Goal: Transaction & Acquisition: Purchase product/service

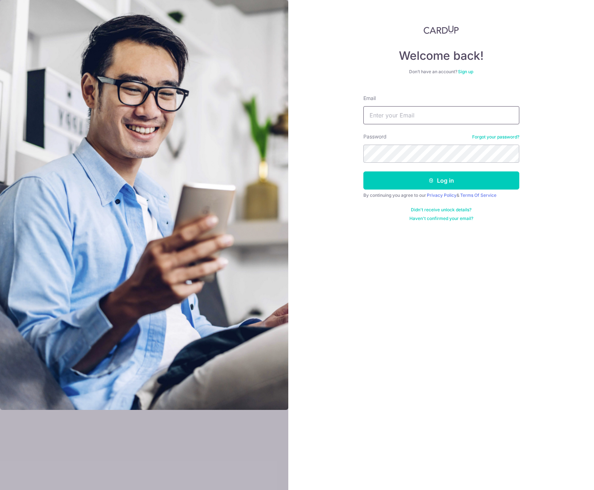
click at [399, 116] on input "Email" at bounding box center [441, 115] width 156 height 18
type input "marcus.89.koh@gmail.com"
click at [363, 171] on button "Log in" at bounding box center [441, 180] width 156 height 18
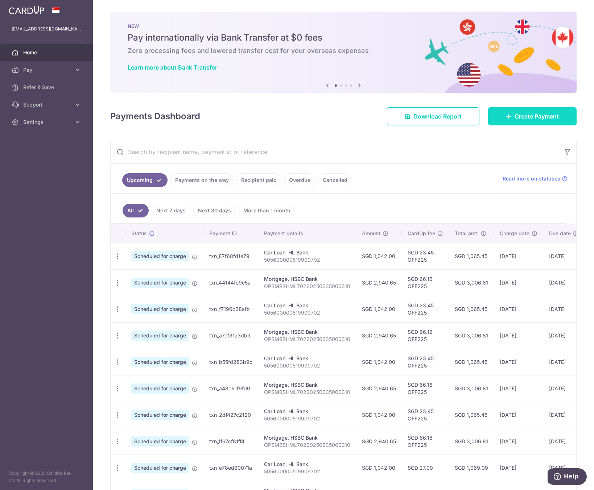
click at [529, 113] on span "Create Payment" at bounding box center [536, 116] width 44 height 9
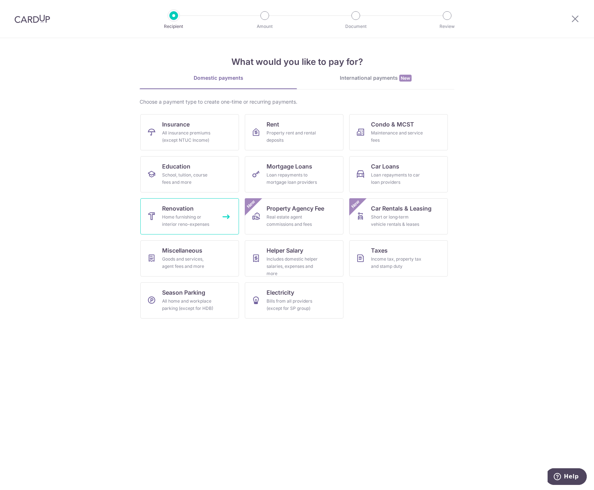
click at [184, 220] on div "Home furnishing or interior reno-expenses" at bounding box center [188, 220] width 52 height 14
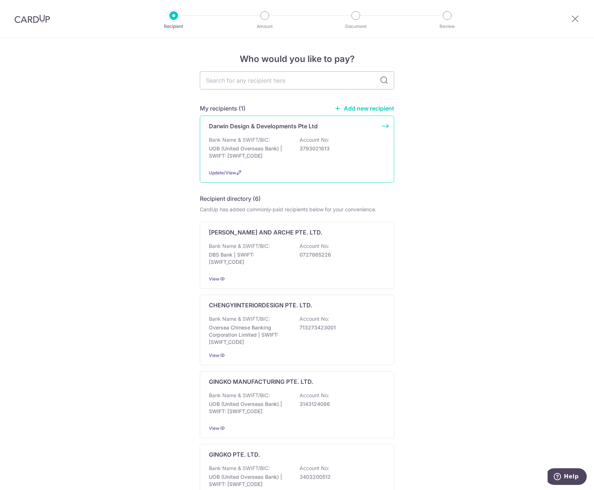
click at [254, 139] on p "Bank Name & SWIFT/BIC:" at bounding box center [239, 139] width 61 height 7
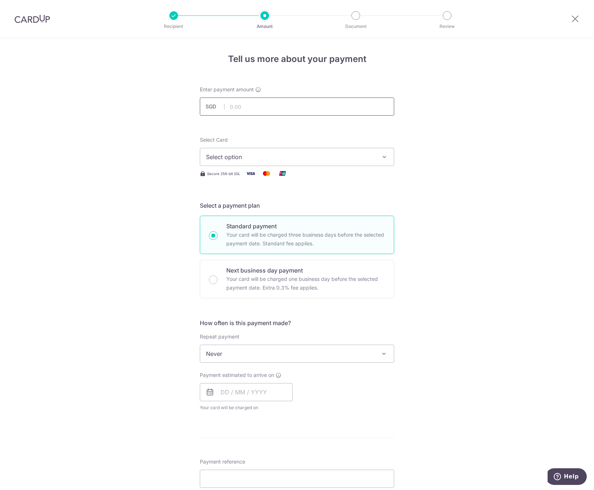
click at [246, 105] on input "text" at bounding box center [297, 106] width 194 height 18
type input "2,726.63"
click at [148, 165] on div "Tell us more about your payment Enter payment amount SGD 2,726.63 2726.63 Selec…" at bounding box center [297, 390] width 594 height 704
click at [241, 155] on span "Select option" at bounding box center [290, 157] width 169 height 9
click at [237, 207] on span "**** 9988" at bounding box center [237, 208] width 28 height 9
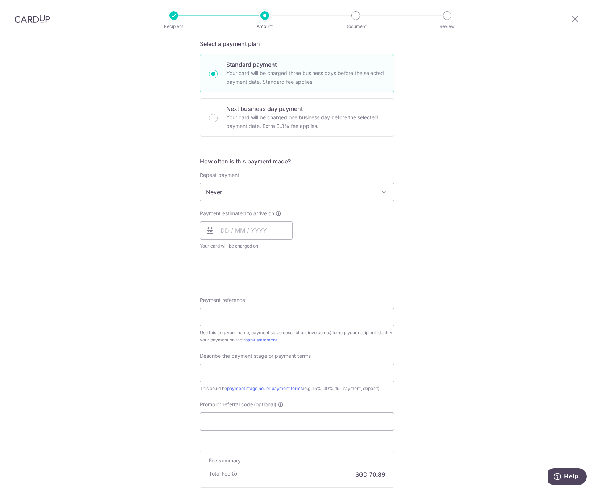
scroll to position [181, 0]
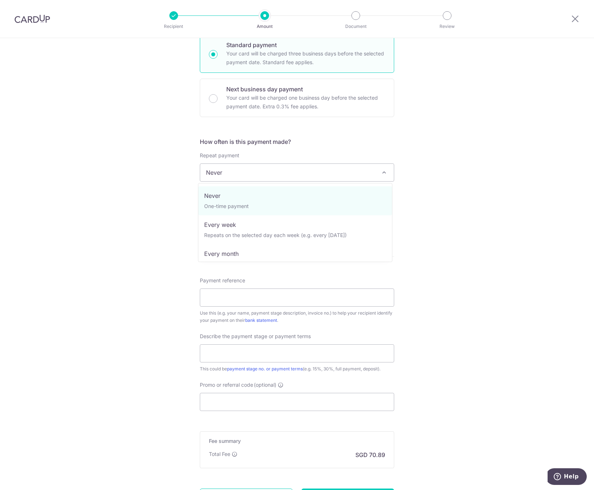
click at [223, 175] on span "Never" at bounding box center [297, 172] width 194 height 17
click at [171, 188] on div "Tell us more about your payment Enter payment amount SGD 2,726.63 2726.63 Selec…" at bounding box center [297, 209] width 594 height 704
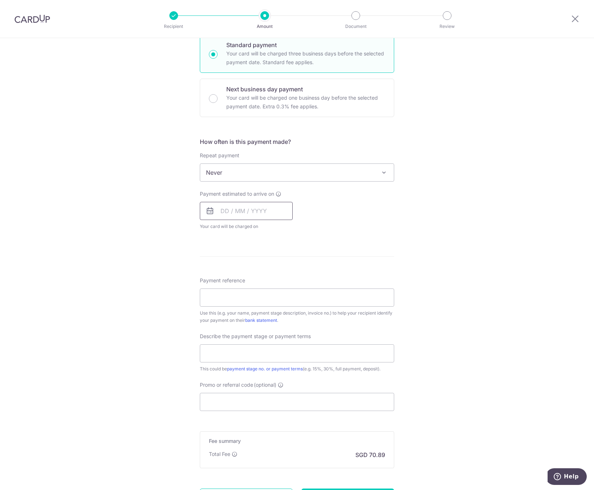
click at [221, 211] on input "text" at bounding box center [246, 211] width 93 height 18
click at [283, 261] on link "3" at bounding box center [287, 263] width 12 height 12
type input "03/10/2025"
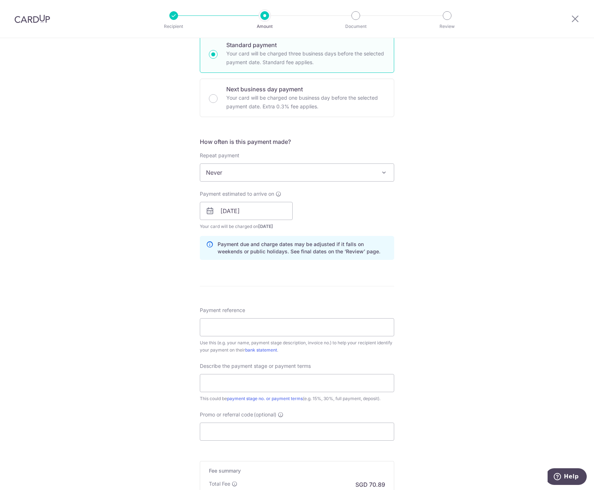
click at [168, 252] on div "Tell us more about your payment Enter payment amount SGD 2,726.63 2726.63 Selec…" at bounding box center [297, 224] width 594 height 734
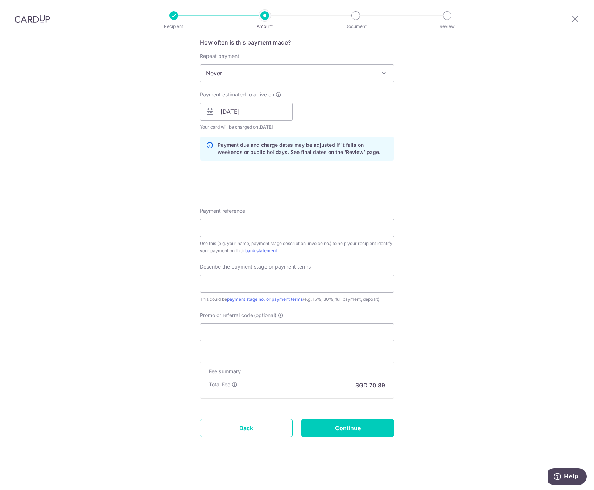
scroll to position [282, 0]
click at [224, 227] on input "Payment reference" at bounding box center [297, 226] width 194 height 18
type input "Jadescape10-27"
click at [148, 265] on div "Tell us more about your payment Enter payment amount SGD 2,726.63 2726.63 Selec…" at bounding box center [297, 123] width 594 height 734
click at [241, 282] on input "text" at bounding box center [297, 282] width 194 height 18
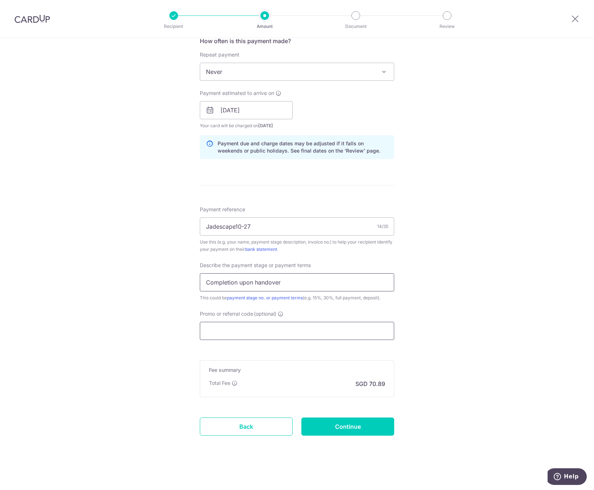
type input "Completion upon handover"
click at [260, 336] on input "Promo or referral code (optional)" at bounding box center [297, 331] width 194 height 18
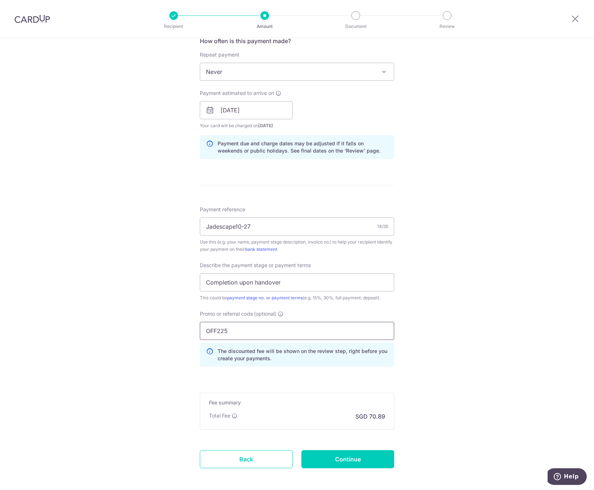
type input "OFF225"
click at [143, 234] on div "Tell us more about your payment Enter payment amount SGD 2,726.63 2726.63 Selec…" at bounding box center [297, 139] width 594 height 767
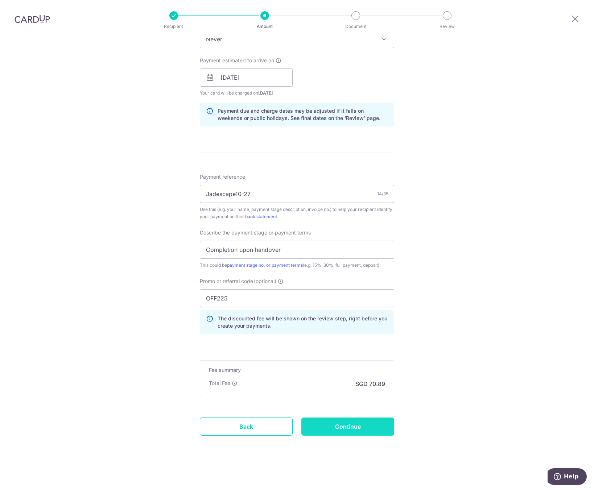
click at [323, 420] on input "Continue" at bounding box center [347, 427] width 93 height 18
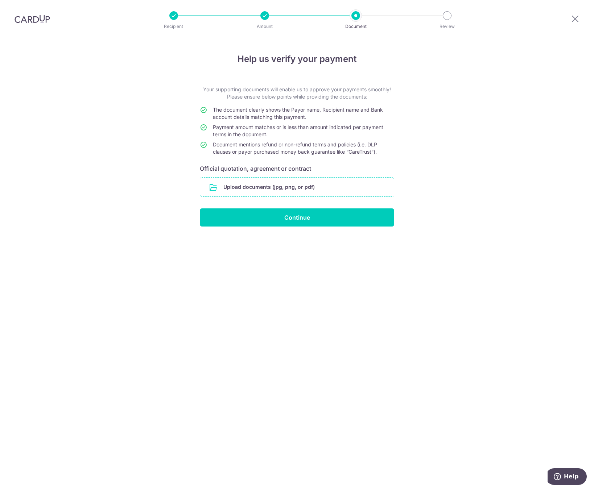
click at [265, 187] on input "file" at bounding box center [297, 187] width 194 height 19
click at [236, 186] on input "file" at bounding box center [297, 187] width 194 height 19
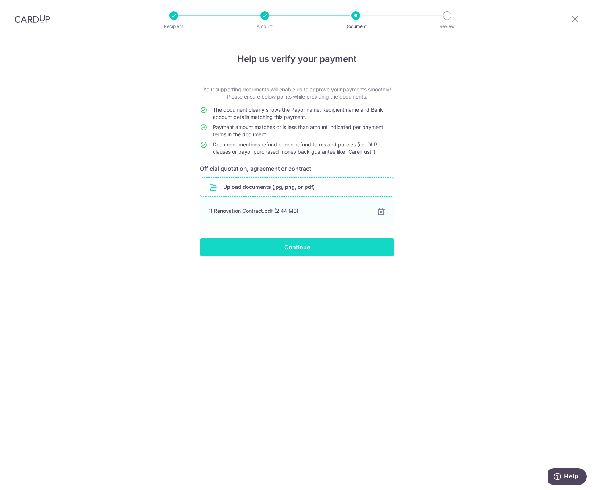
click at [270, 241] on input "Continue" at bounding box center [297, 247] width 194 height 18
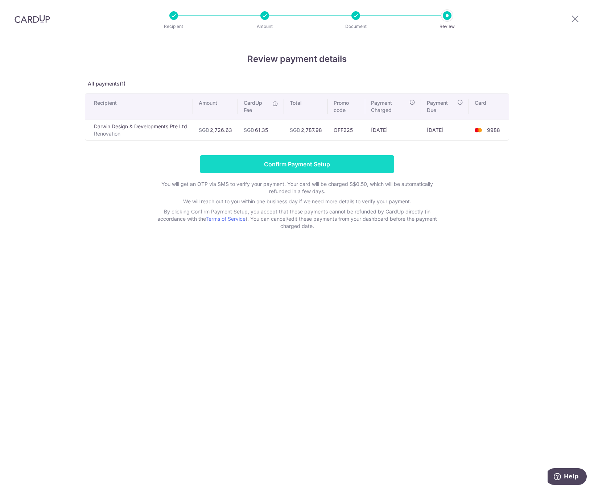
click at [290, 165] on input "Confirm Payment Setup" at bounding box center [297, 164] width 194 height 18
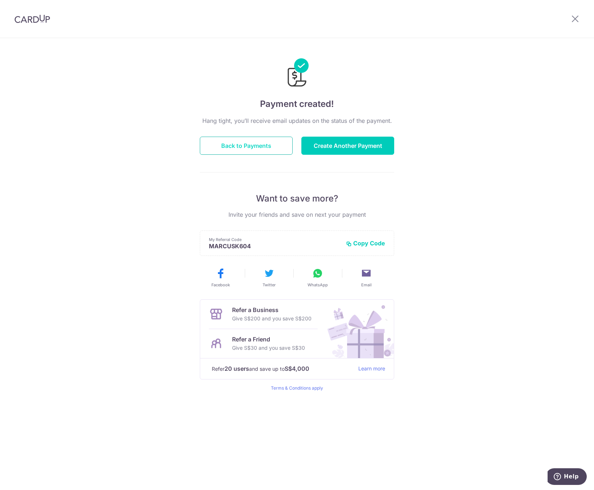
click at [241, 142] on button "Back to Payments" at bounding box center [246, 146] width 93 height 18
